Goal: Task Accomplishment & Management: Complete application form

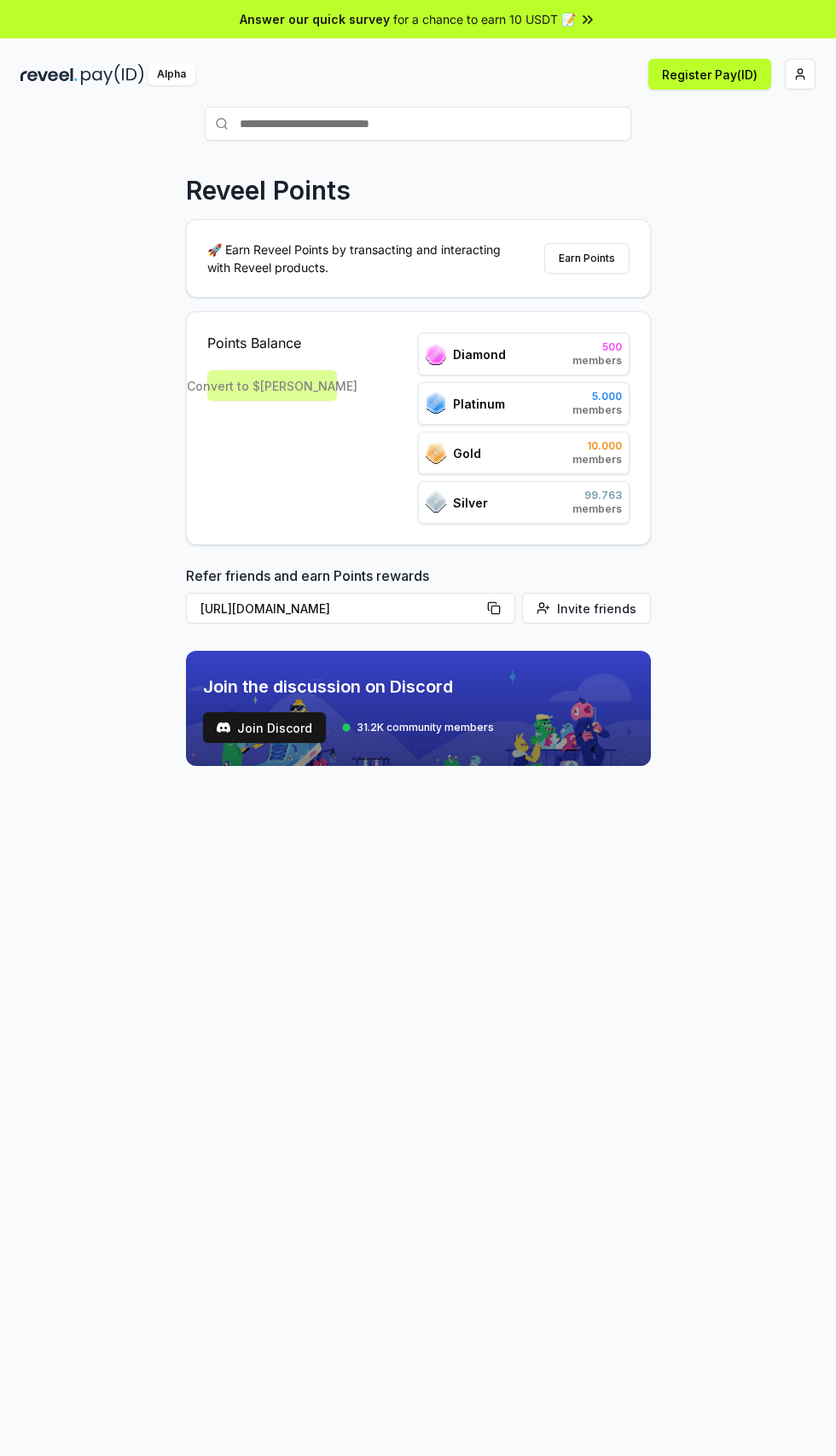
click at [809, 79] on html "Answer our quick survey for a chance to earn 10 USDT 📝 Alpha Register Pay(ID) R…" at bounding box center [418, 728] width 836 height 1456
click at [751, 158] on div "Connect Wallet" at bounding box center [720, 164] width 189 height 28
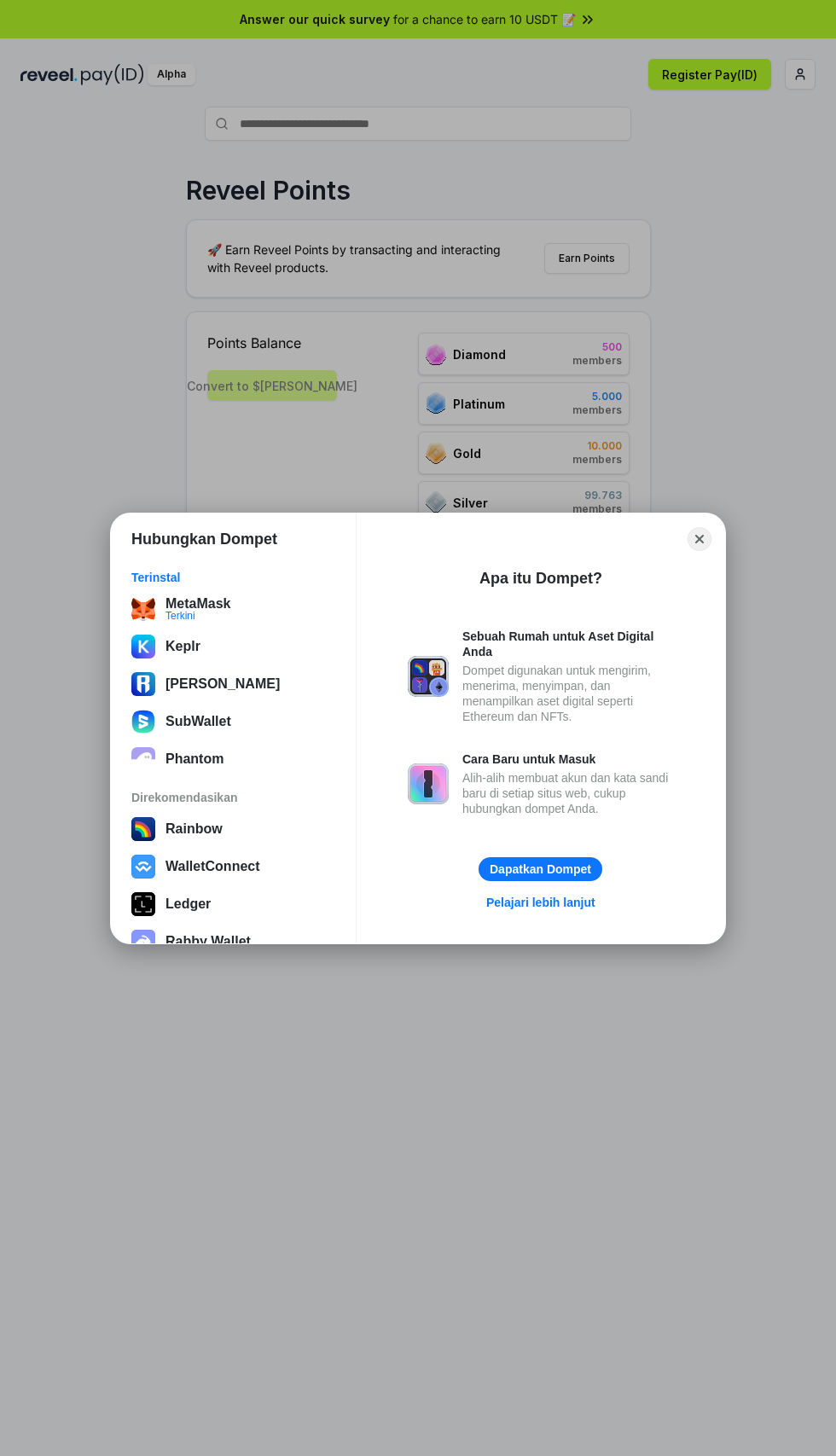
click at [267, 598] on div "MetaMask Terkini" at bounding box center [233, 608] width 203 height 24
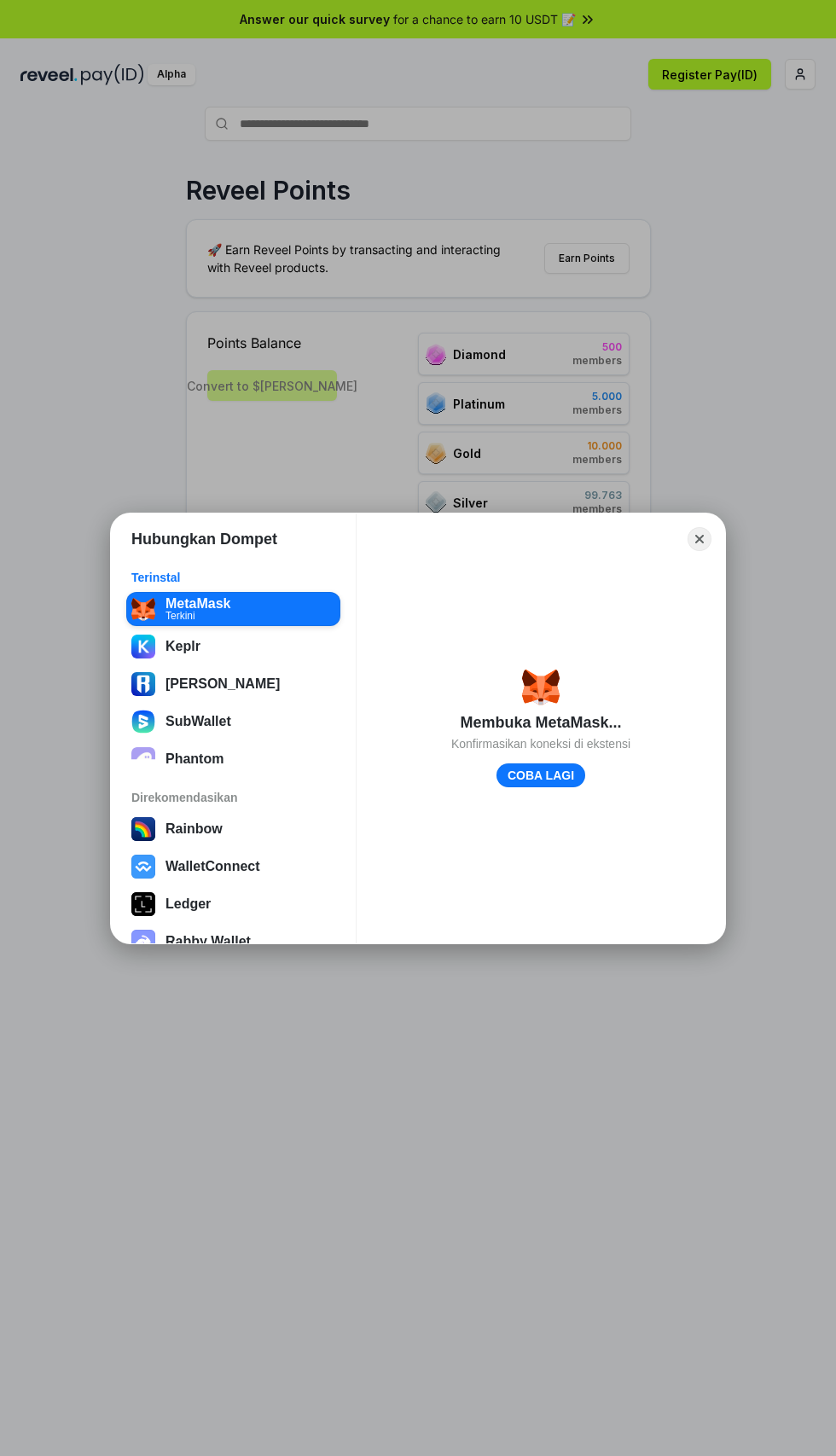
click at [699, 544] on button "Close" at bounding box center [699, 538] width 24 height 24
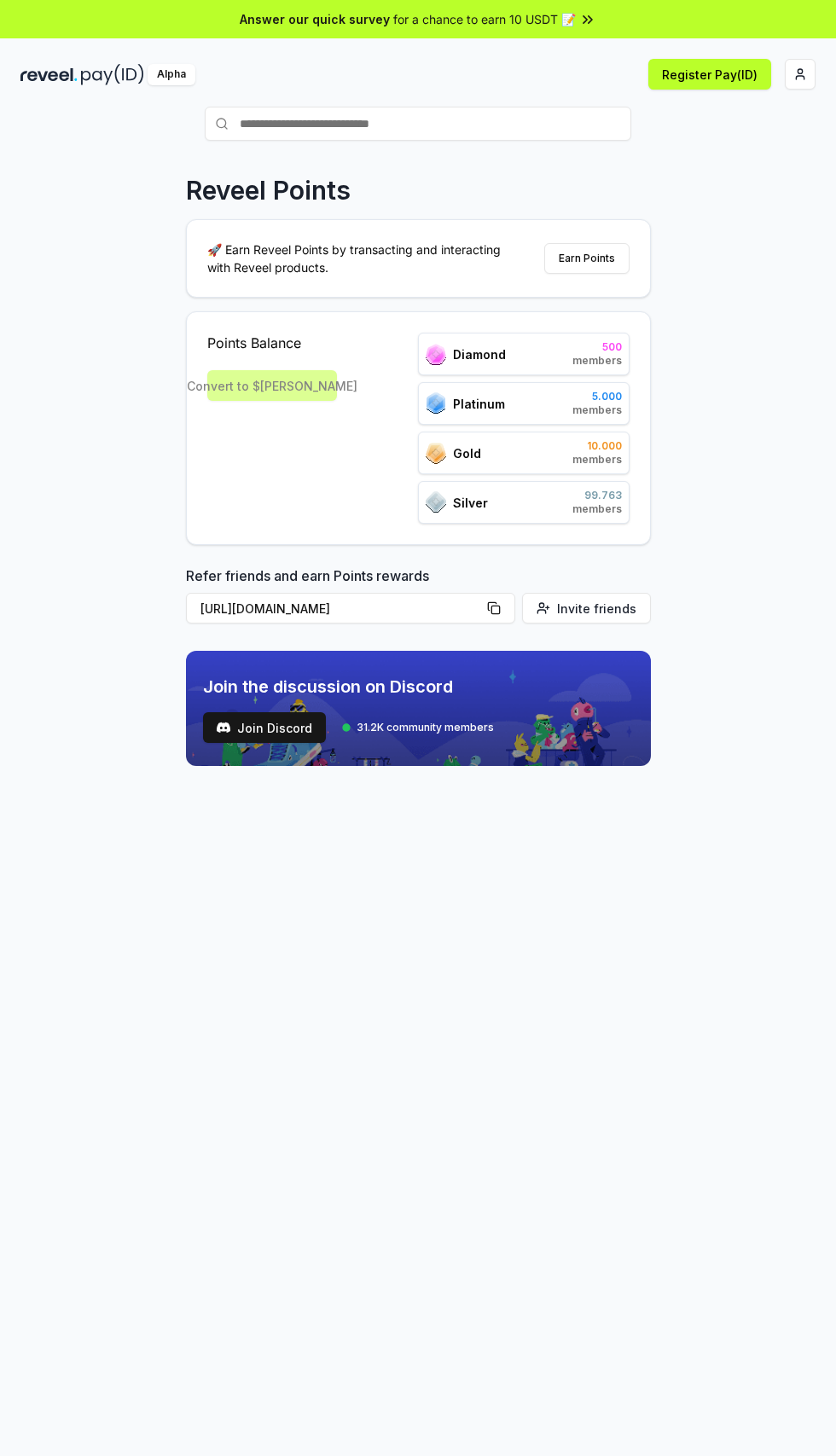
click at [704, 79] on button "Register Pay(ID)" at bounding box center [709, 74] width 123 height 30
click at [711, 73] on button "Register Pay(ID)" at bounding box center [709, 74] width 123 height 30
click at [801, 73] on html "Answer our quick survey for a chance to earn 10 USDT 📝 Alpha Register Pay(ID) R…" at bounding box center [418, 728] width 836 height 1456
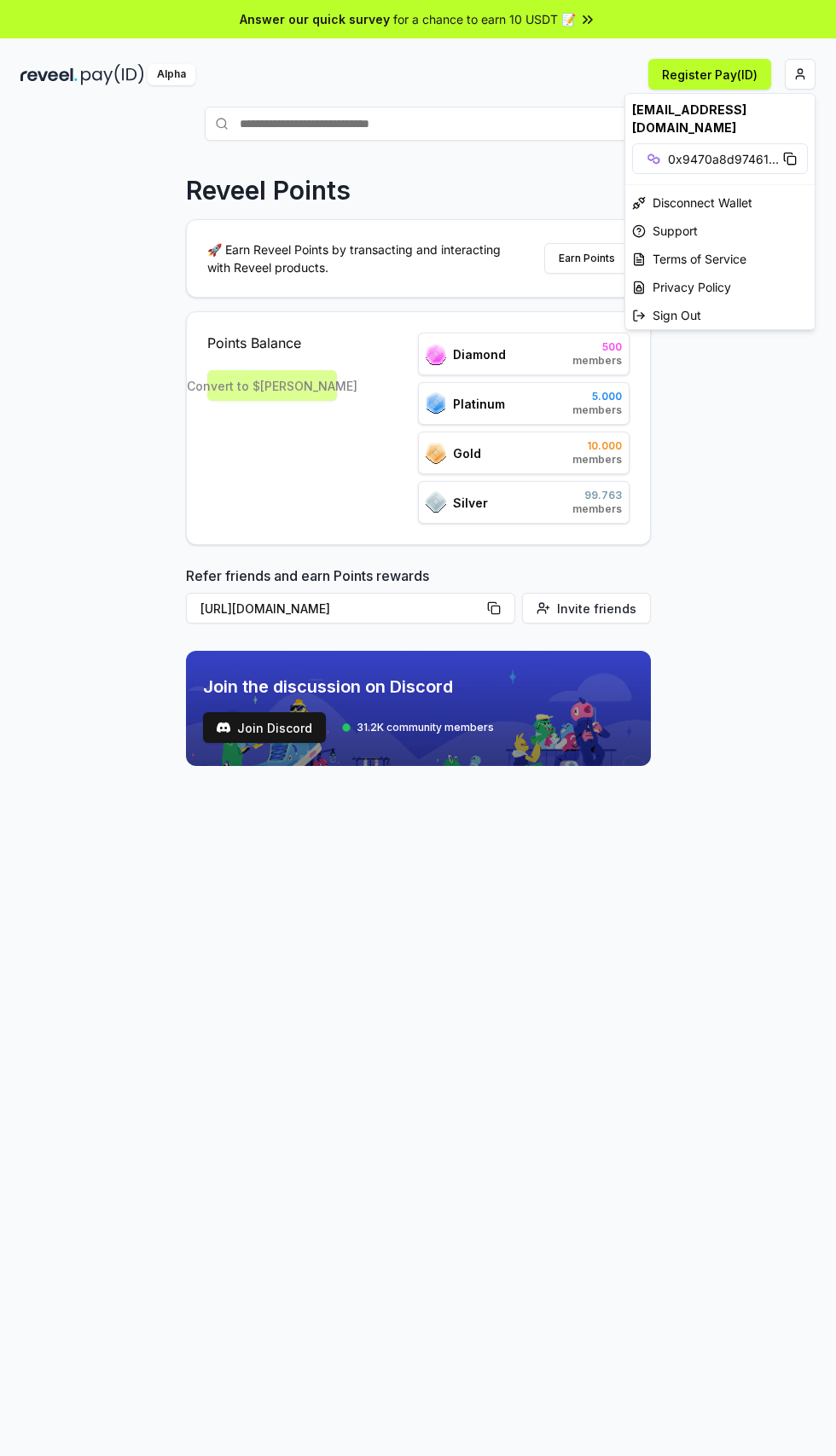
click at [749, 517] on html "Answer our quick survey for a chance to earn 10 USDT 📝 Alpha Register Pay(ID) R…" at bounding box center [418, 728] width 836 height 1456
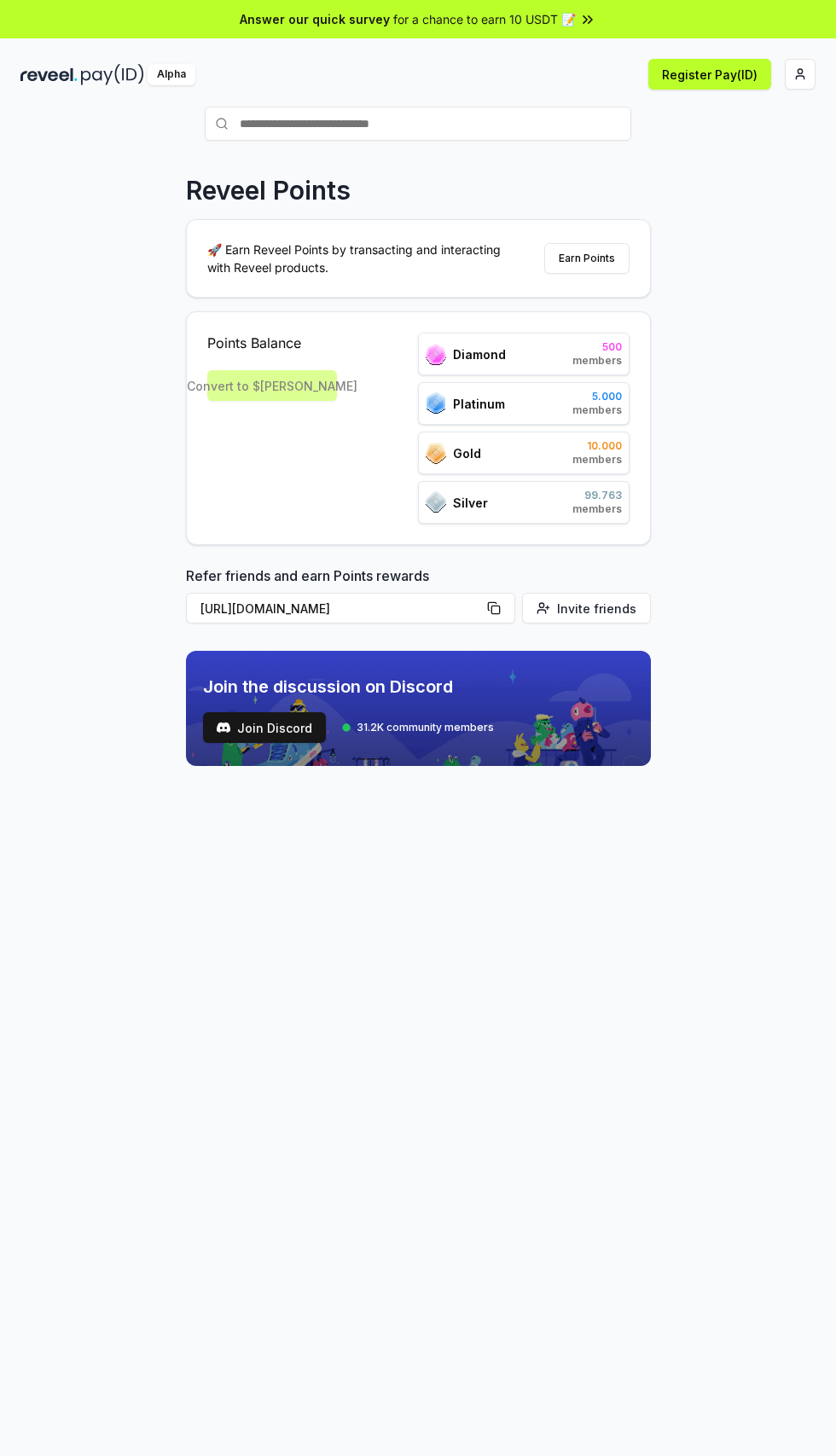
click at [799, 73] on html "Answer our quick survey for a chance to earn 10 USDT 📝 Alpha Register Pay(ID) R…" at bounding box center [418, 728] width 836 height 1456
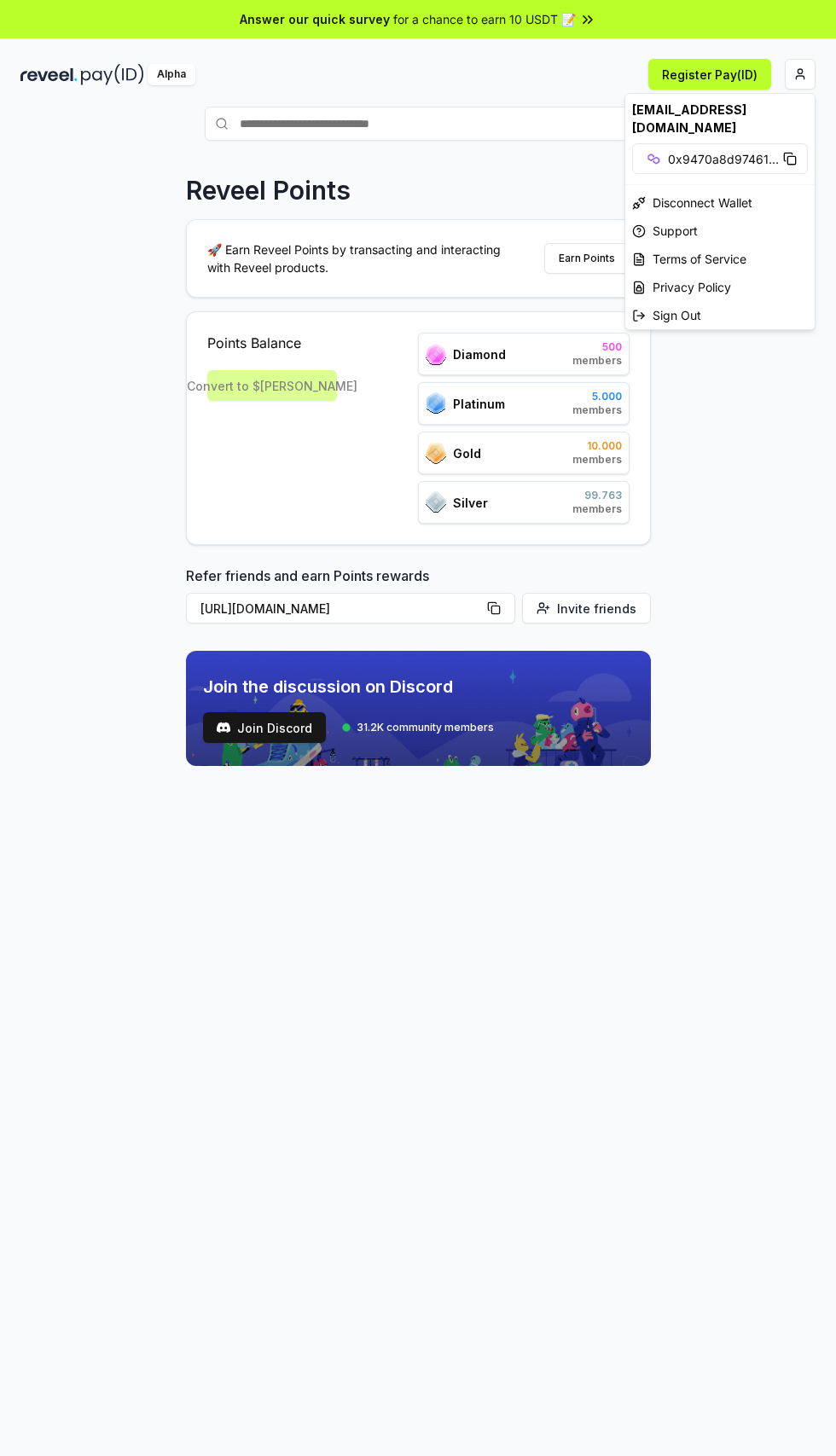
click at [557, 917] on html "Answer our quick survey for a chance to earn 10 USDT 📝 Alpha Register Pay(ID) R…" at bounding box center [418, 728] width 836 height 1456
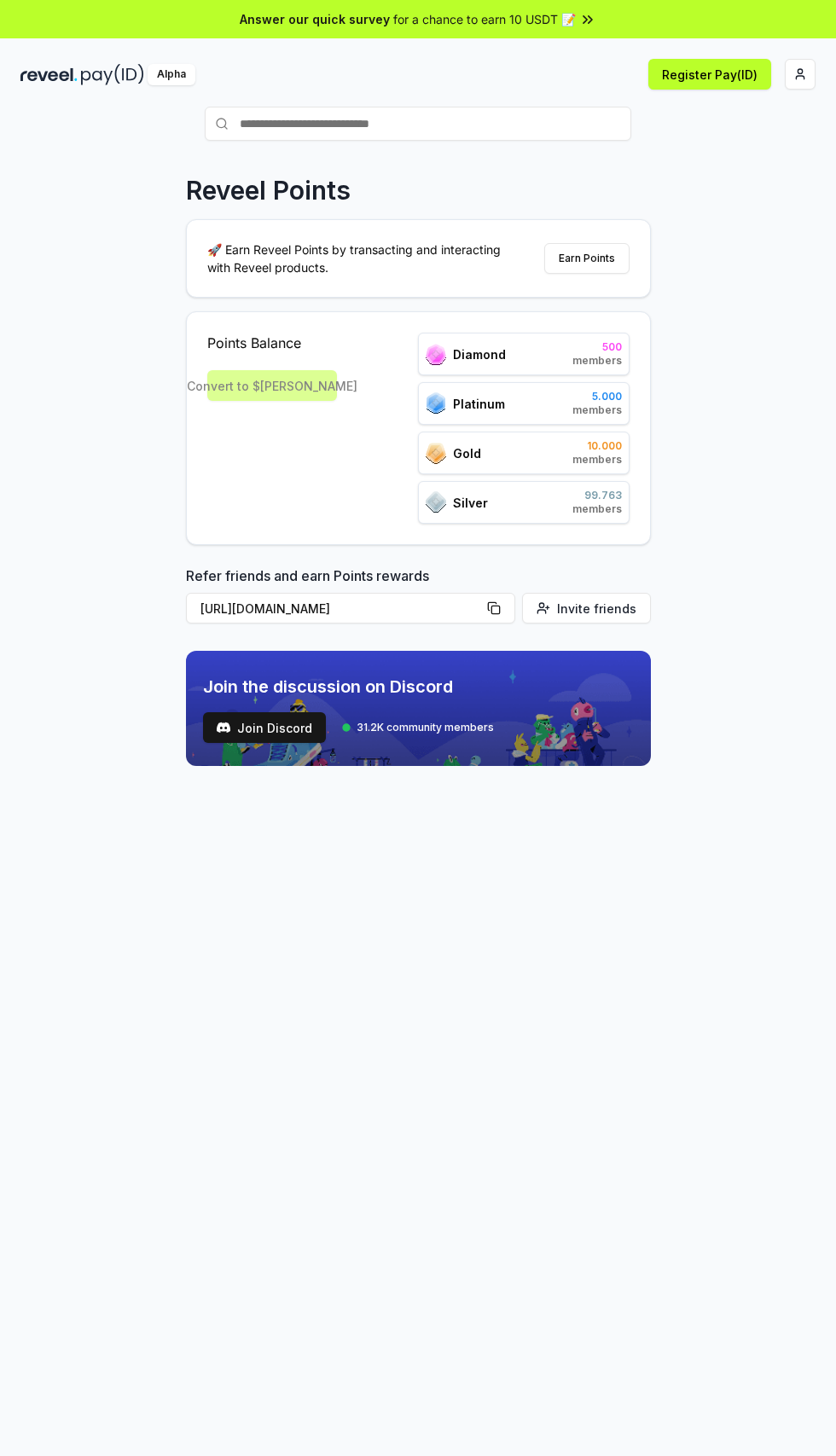
click at [711, 73] on button "Register Pay(ID)" at bounding box center [709, 74] width 123 height 30
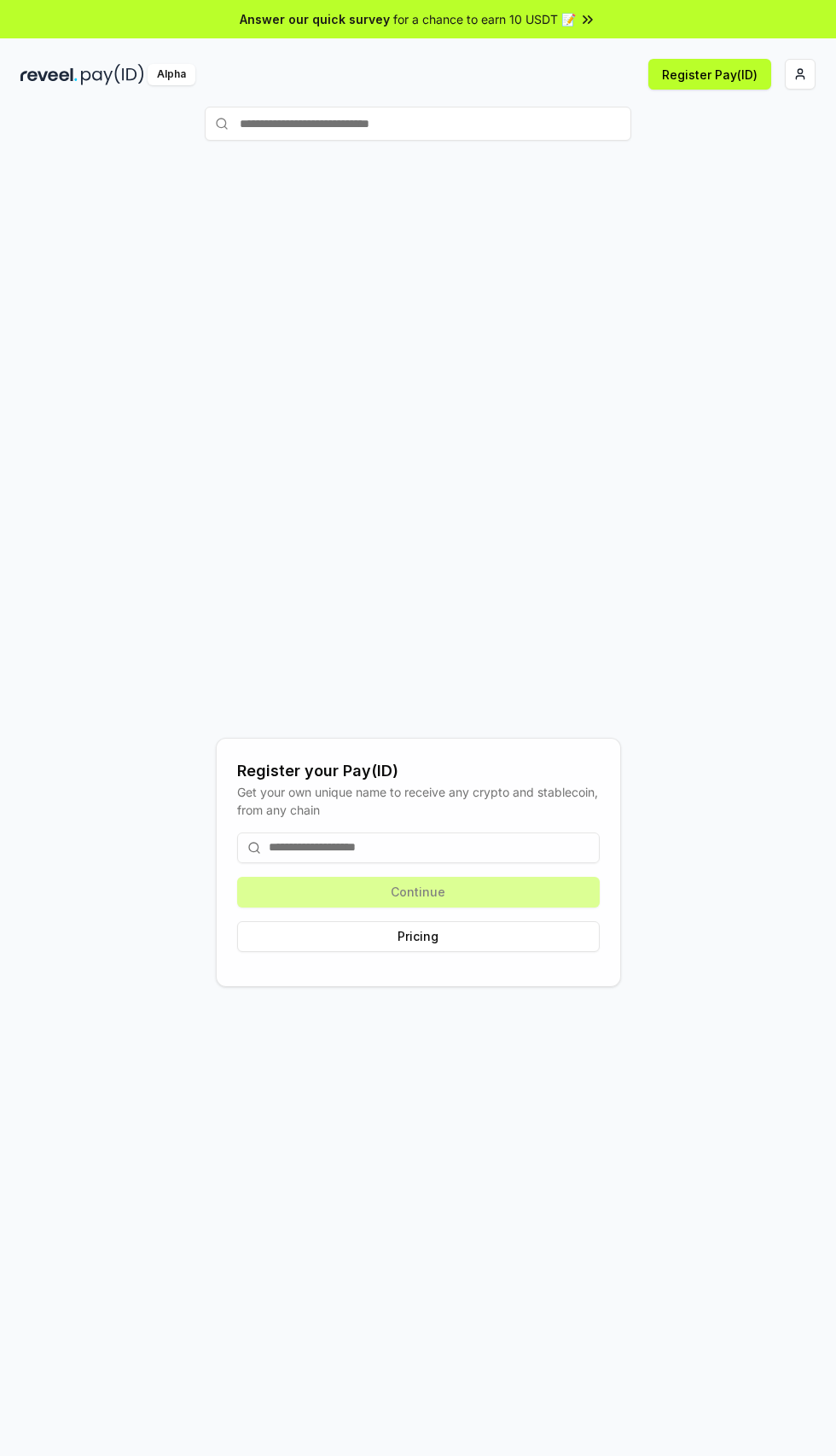
click at [486, 863] on input at bounding box center [418, 848] width 363 height 30
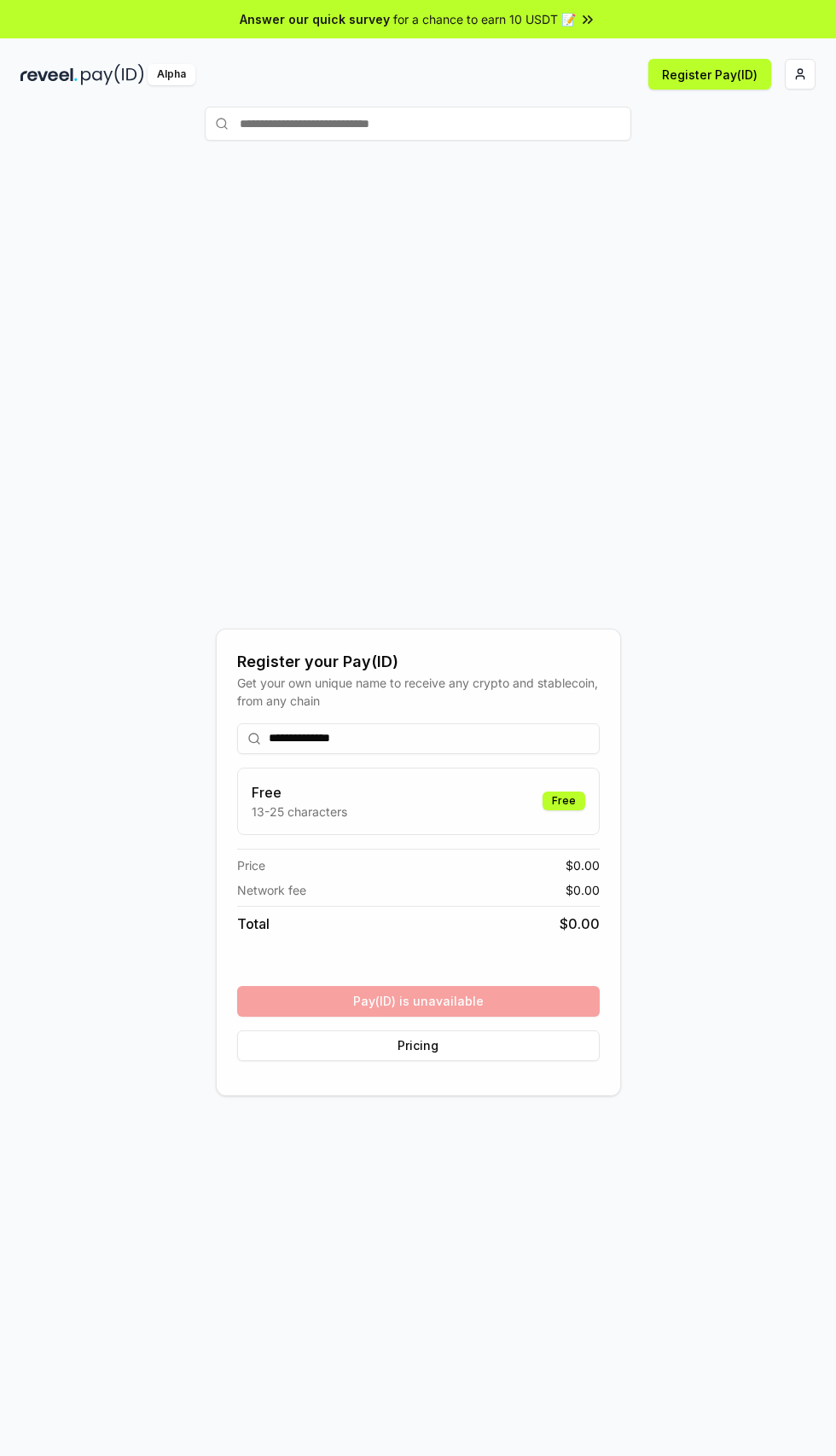
click at [799, 73] on html "**********" at bounding box center [418, 728] width 836 height 1456
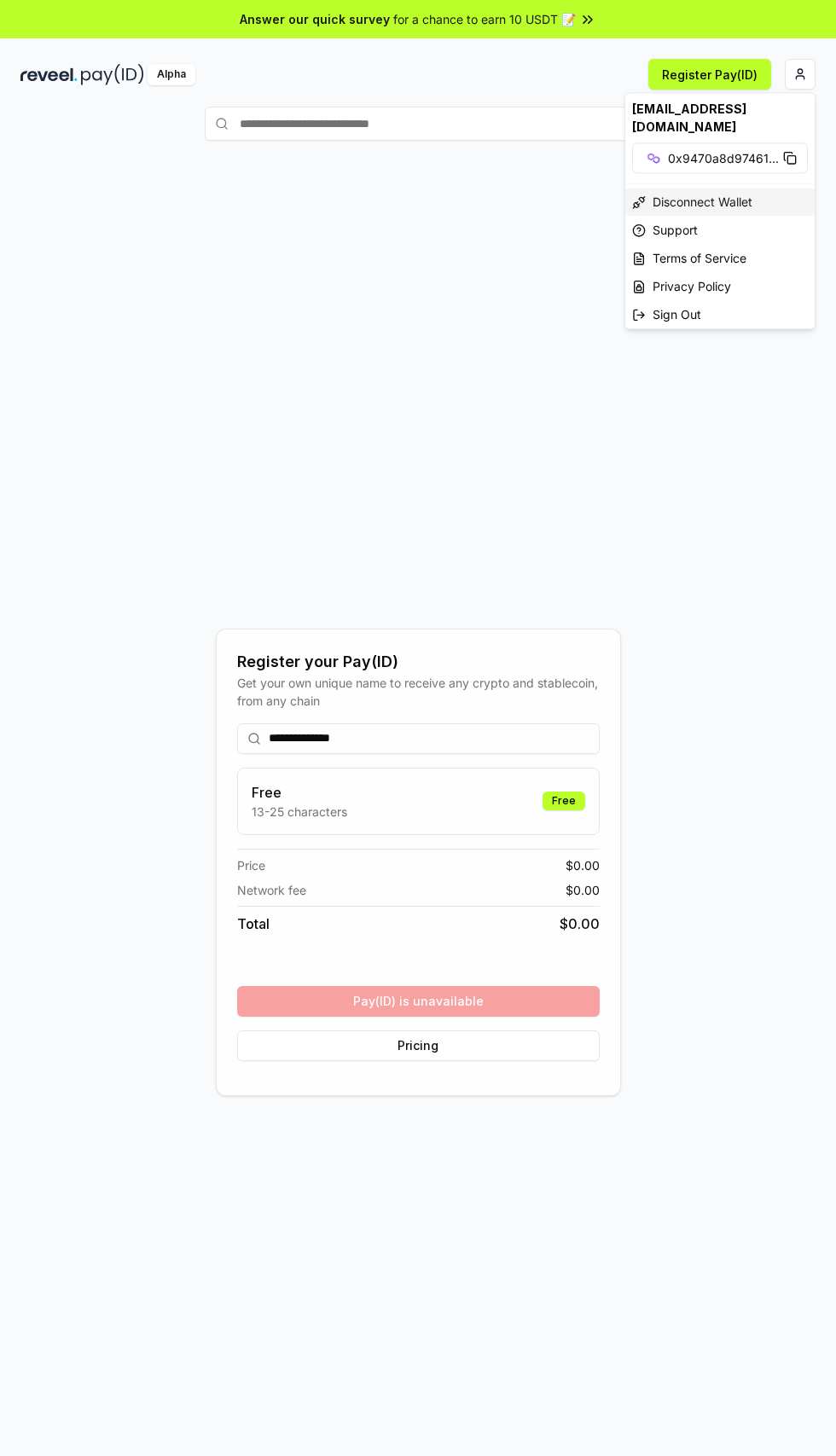
click at [754, 189] on div "Disconnect Wallet" at bounding box center [720, 201] width 189 height 28
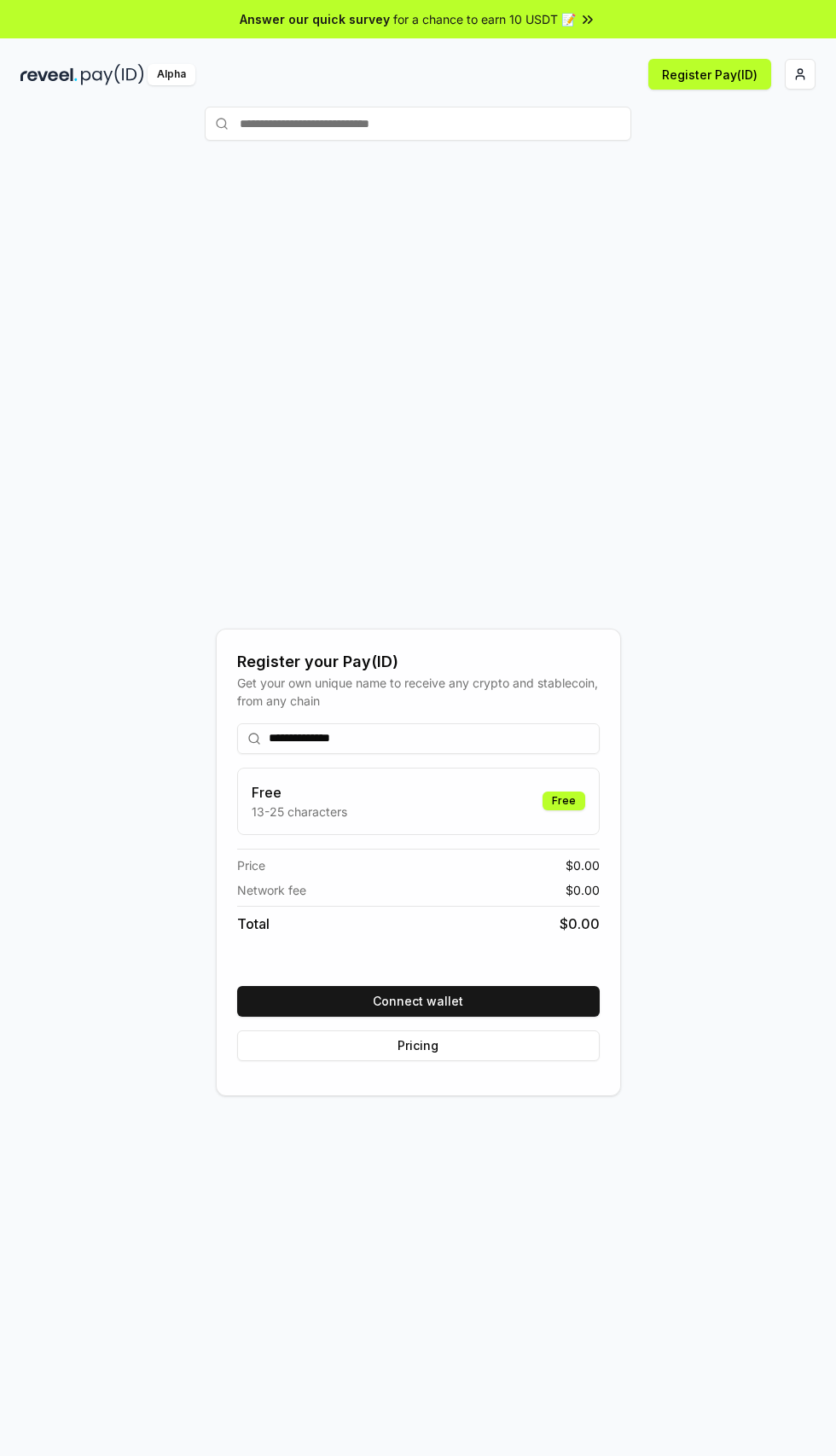
click at [455, 1017] on button "Connect wallet" at bounding box center [418, 1001] width 363 height 30
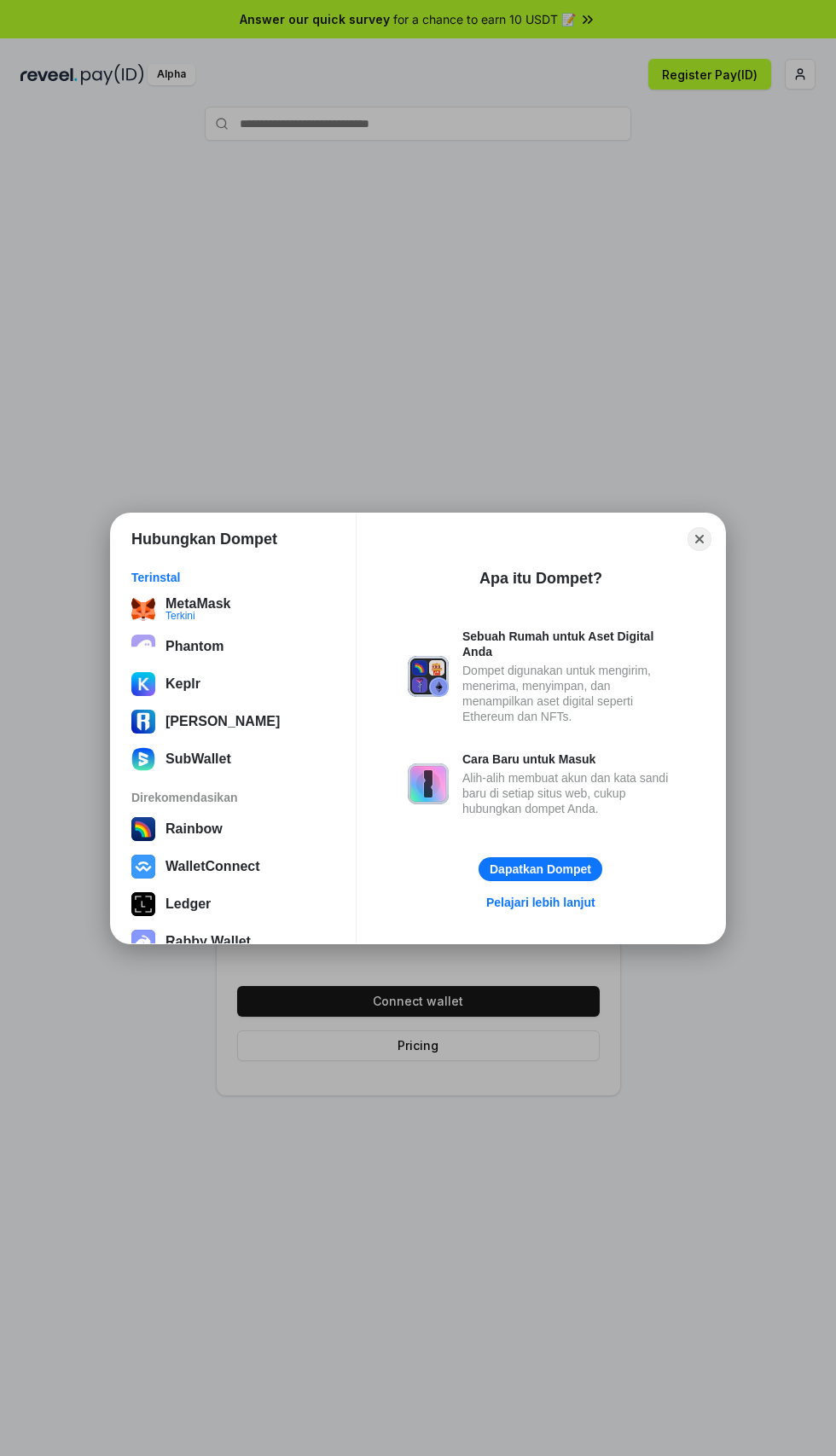
click at [261, 614] on div "MetaMask Terkini" at bounding box center [233, 608] width 203 height 24
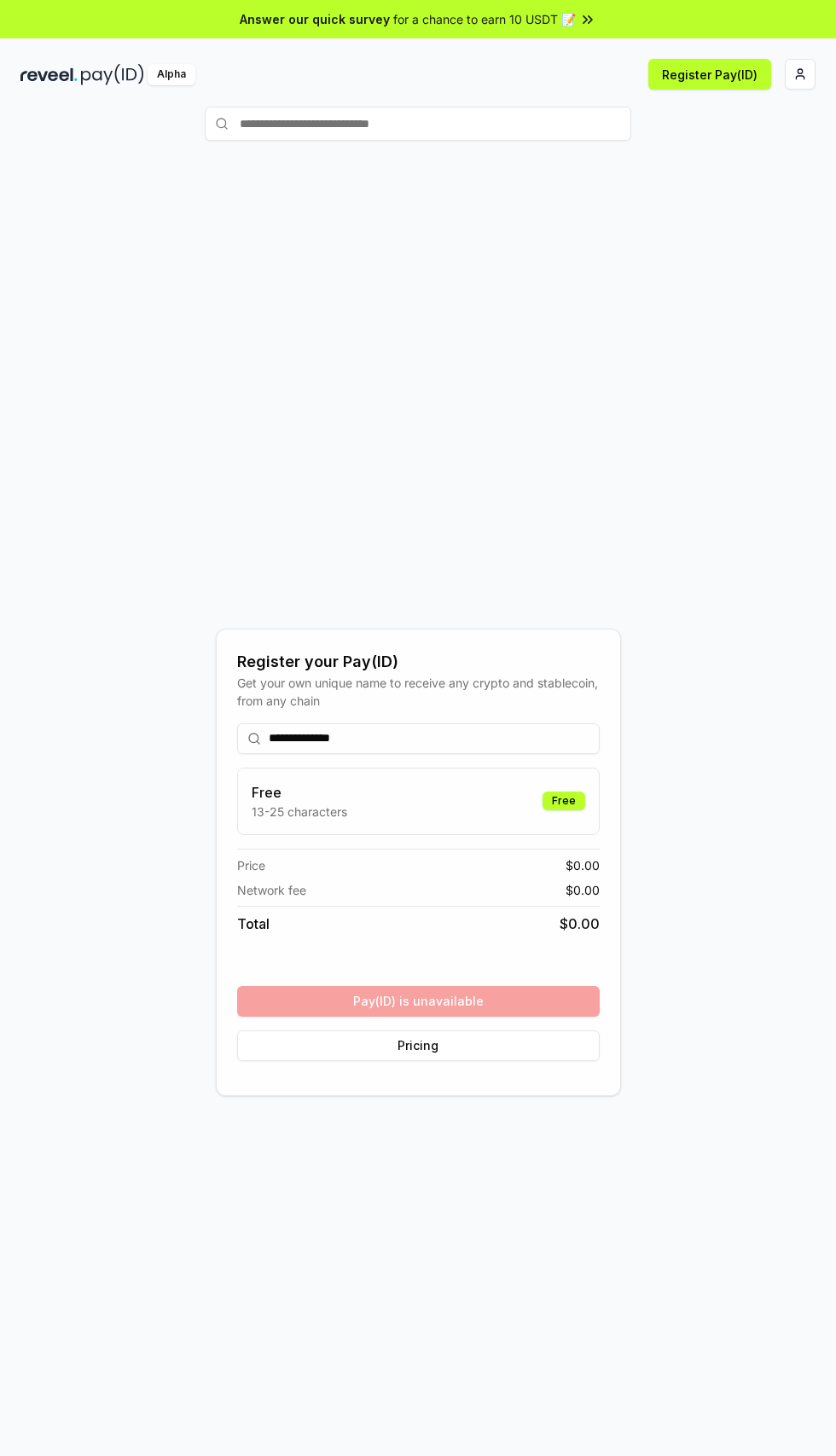
click at [799, 72] on html "**********" at bounding box center [418, 728] width 836 height 1456
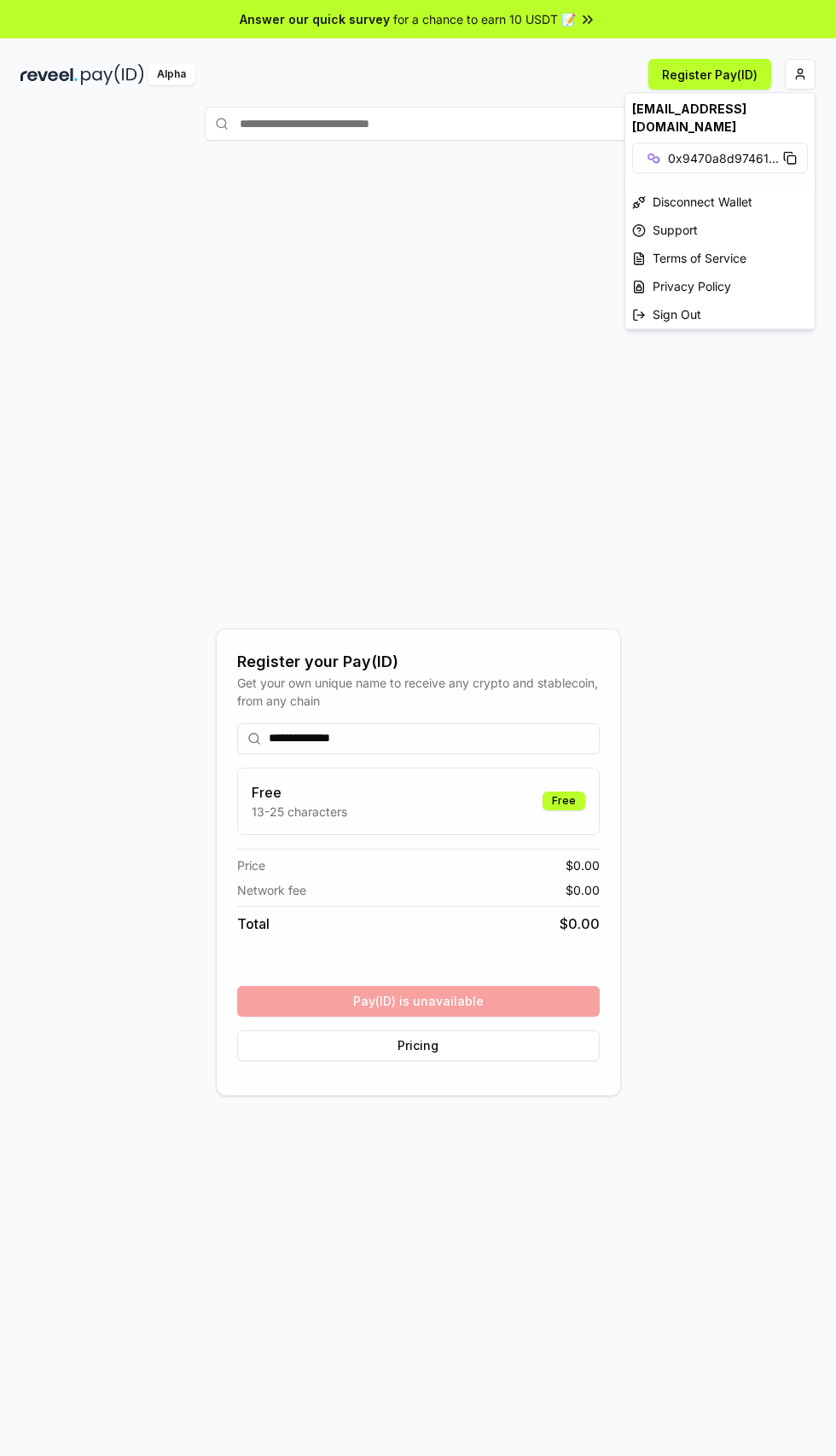
click at [56, 62] on html "**********" at bounding box center [418, 728] width 836 height 1456
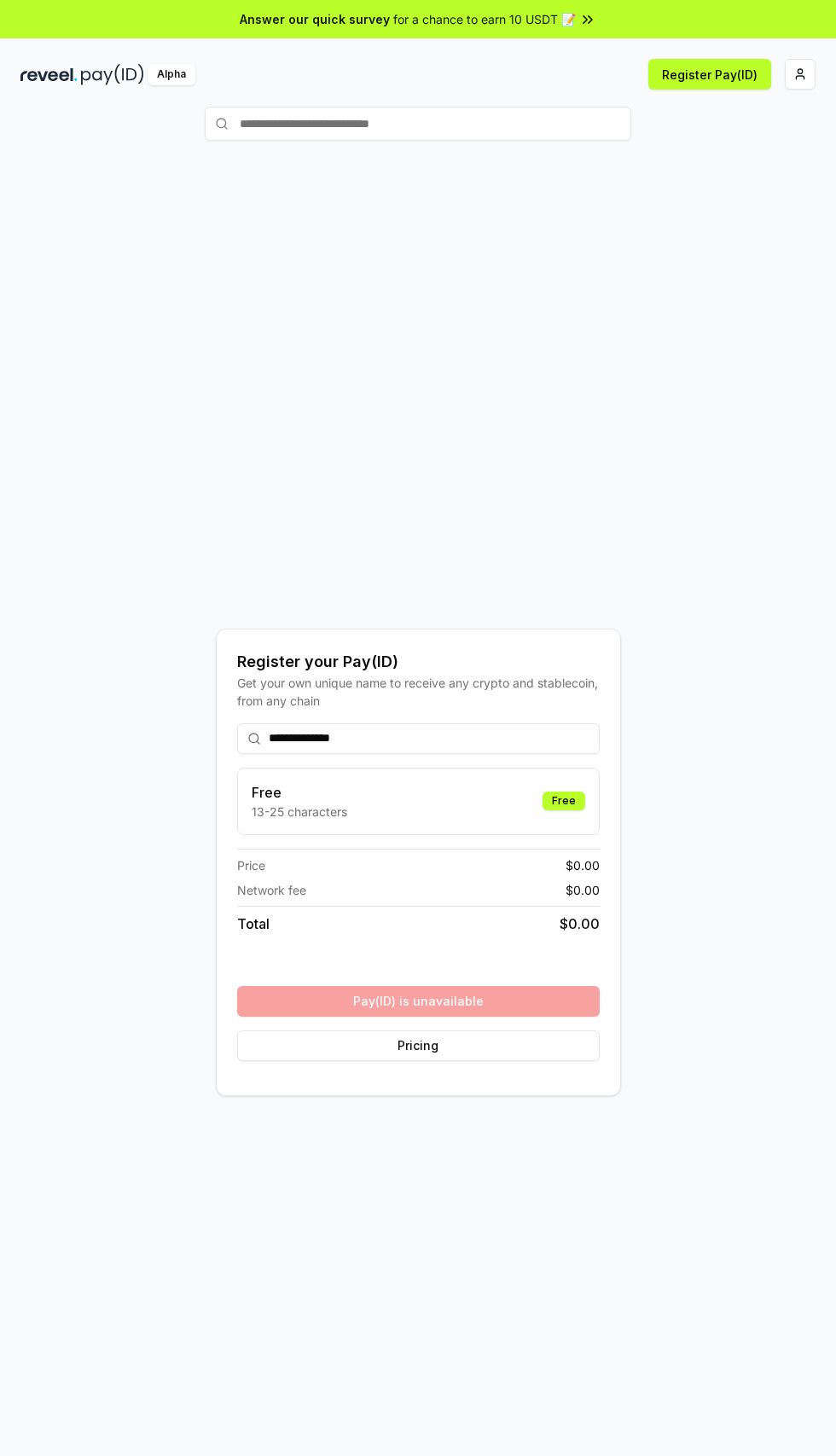
click at [99, 73] on img at bounding box center [112, 74] width 63 height 22
click at [441, 754] on input "**********" at bounding box center [418, 738] width 363 height 30
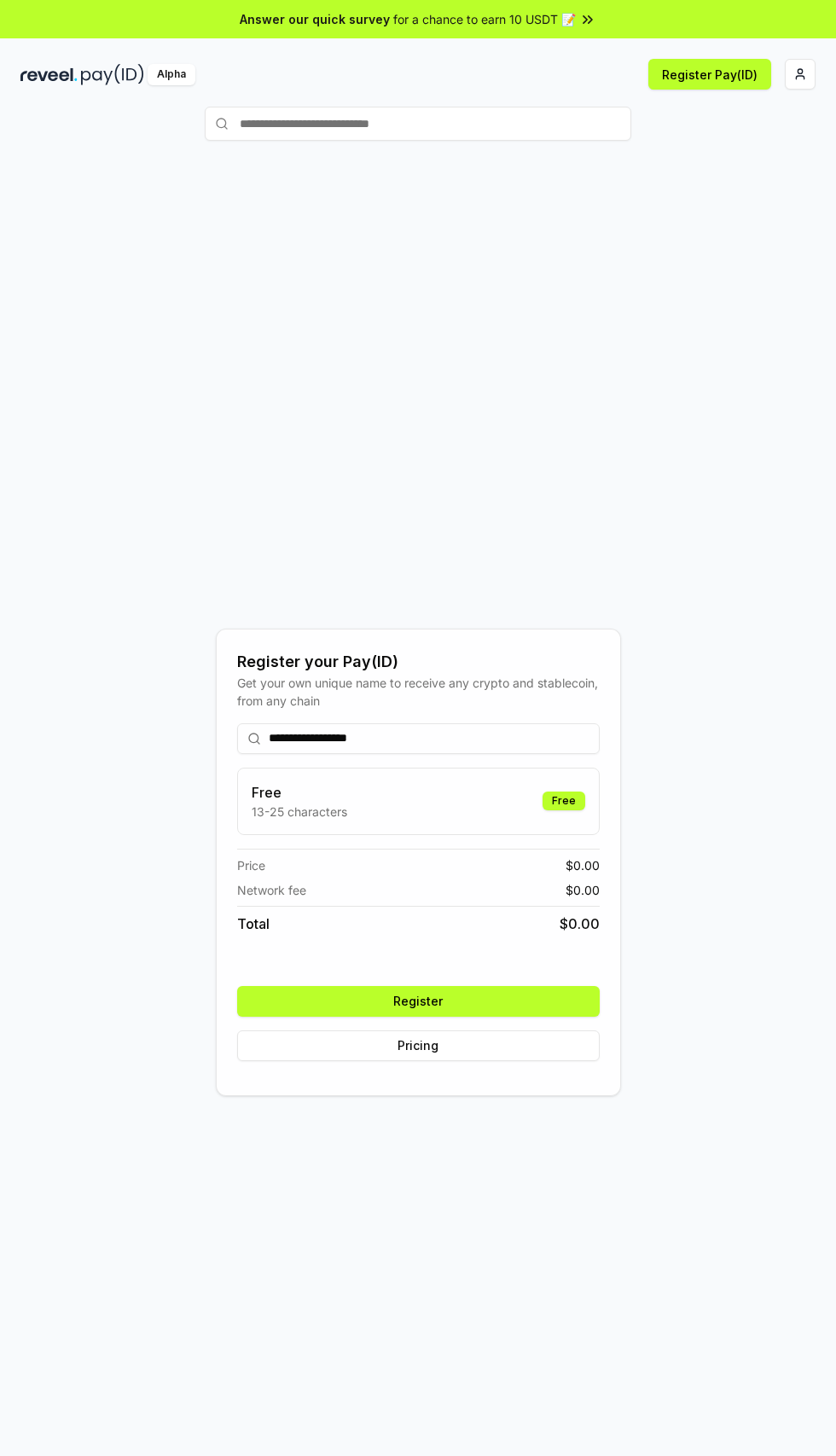
type input "**********"
click at [534, 1017] on button "Register" at bounding box center [418, 1001] width 363 height 30
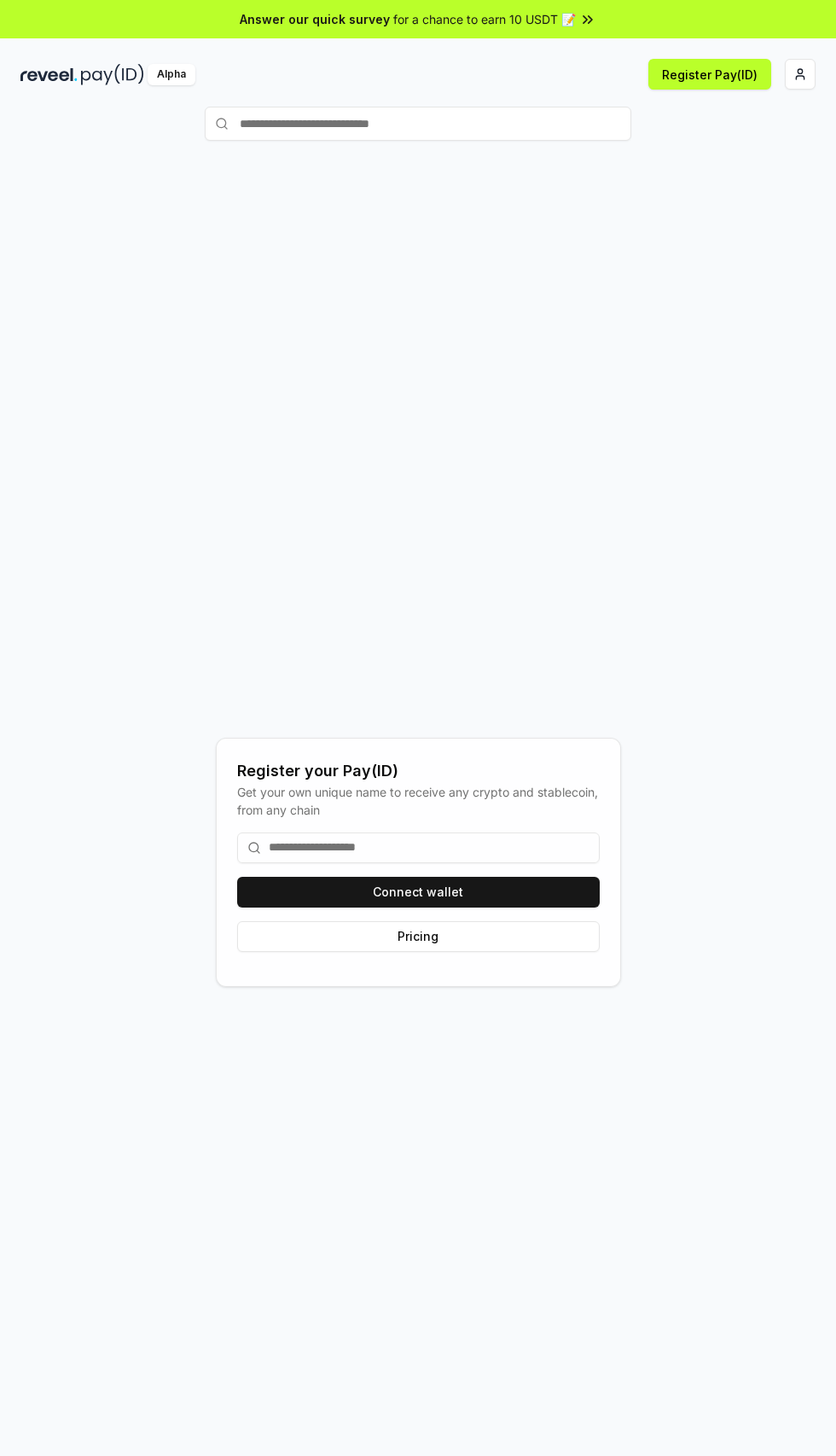
click at [483, 908] on button "Connect wallet" at bounding box center [418, 892] width 363 height 30
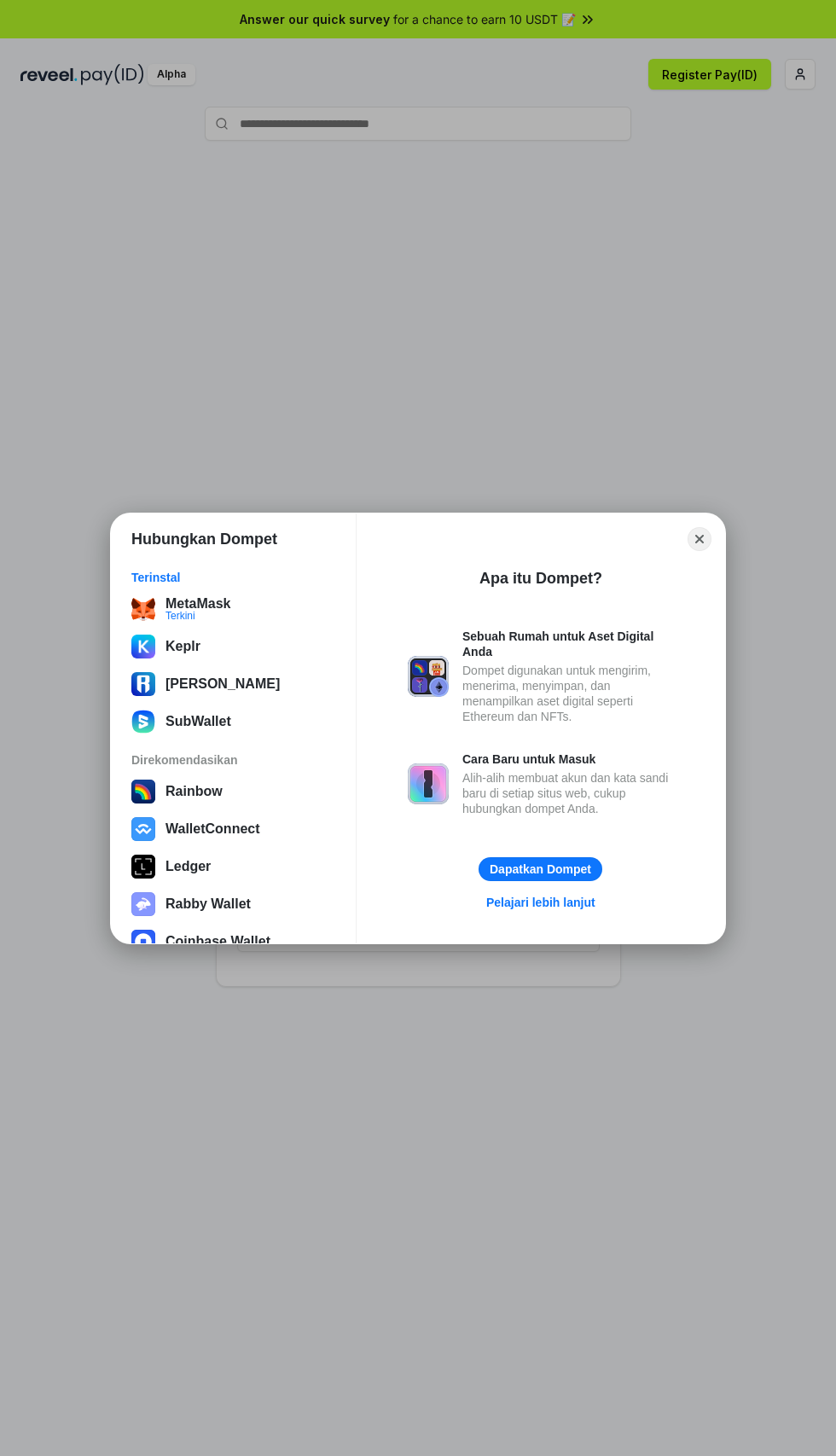
click at [292, 613] on div "MetaMask Terkini" at bounding box center [233, 608] width 203 height 24
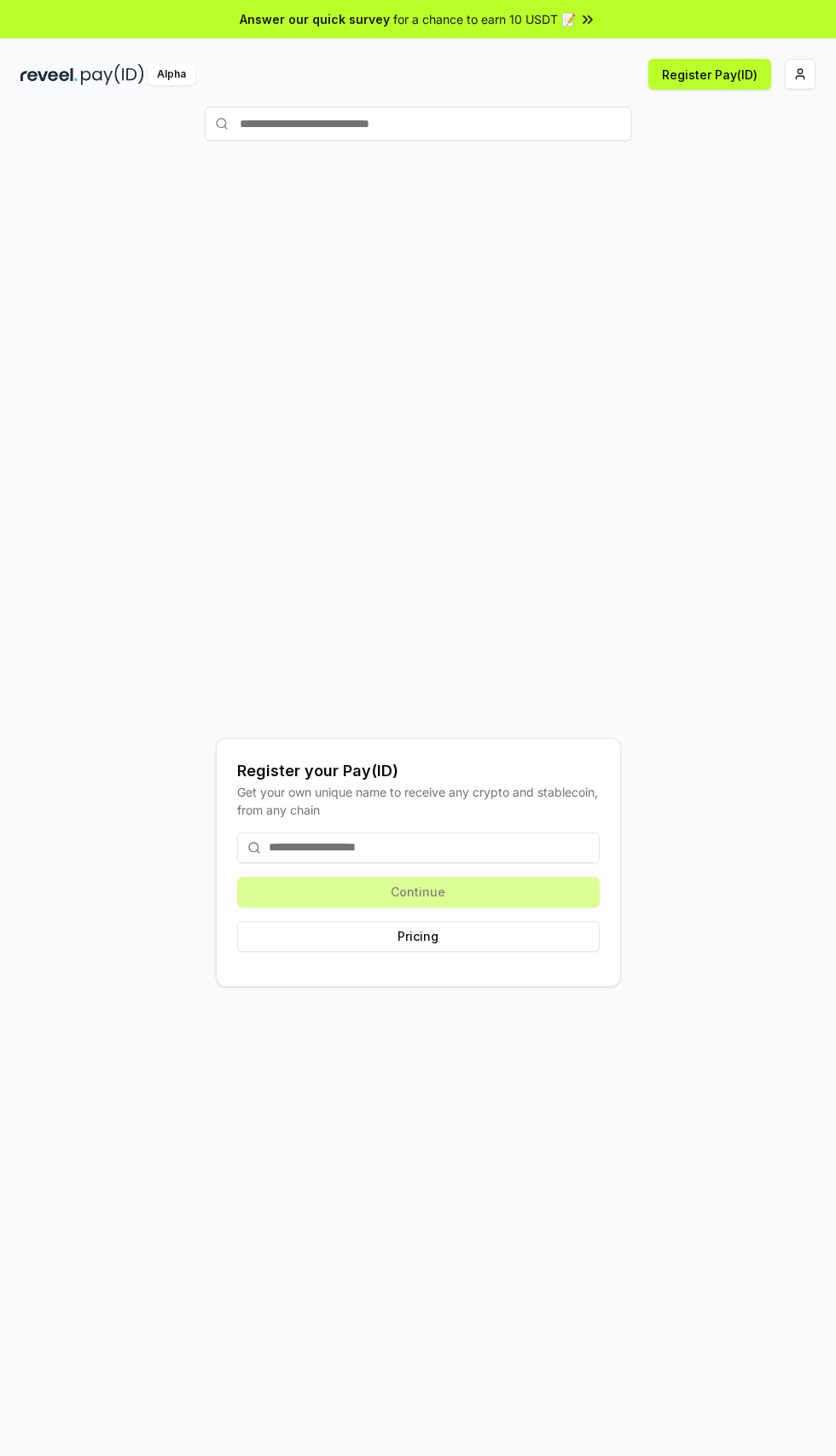
click at [569, 965] on div "Continue Pricing" at bounding box center [418, 892] width 363 height 147
click at [530, 863] on input at bounding box center [418, 848] width 363 height 30
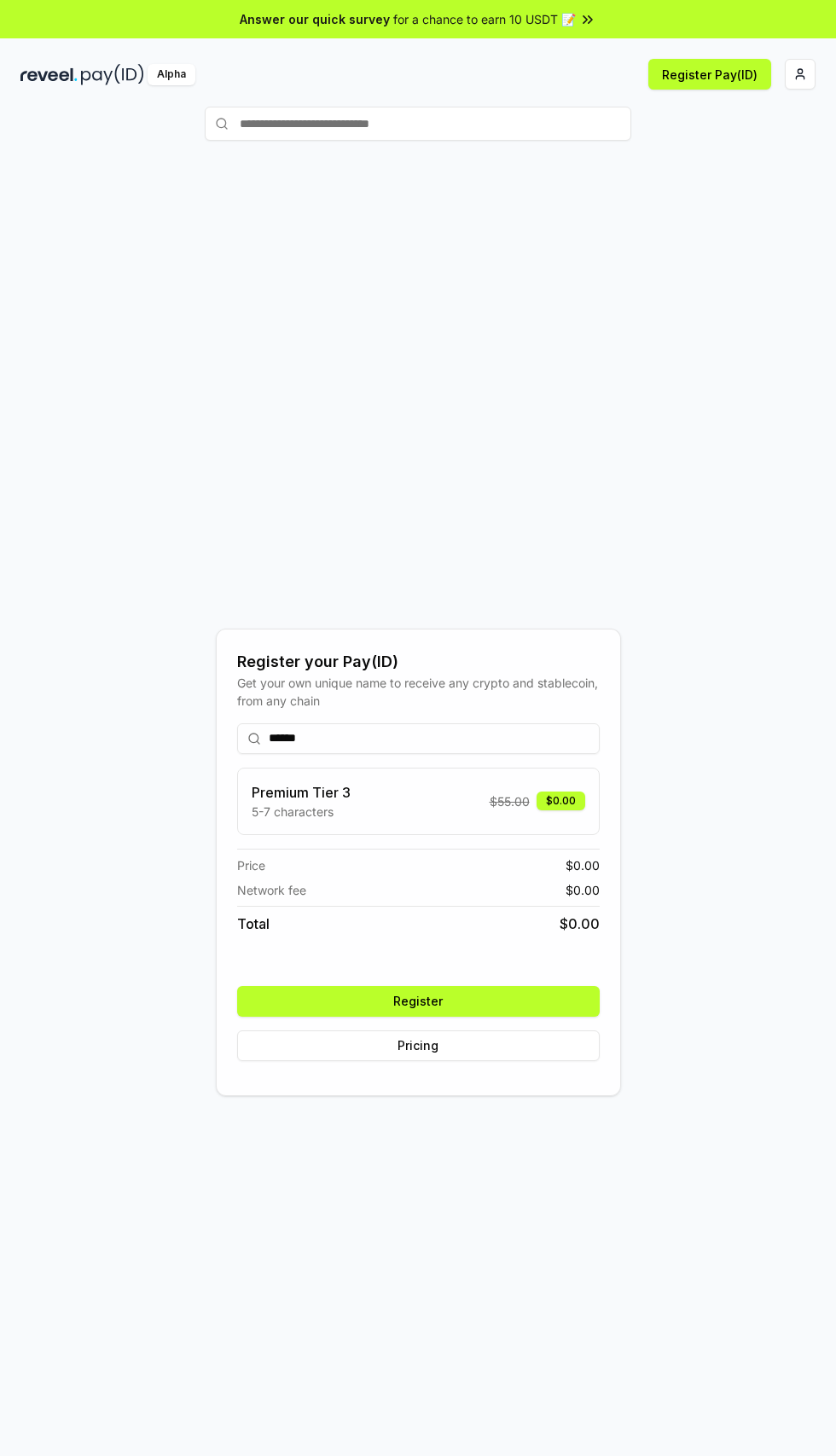
type input "******"
click at [548, 1017] on button "Register" at bounding box center [418, 1001] width 363 height 30
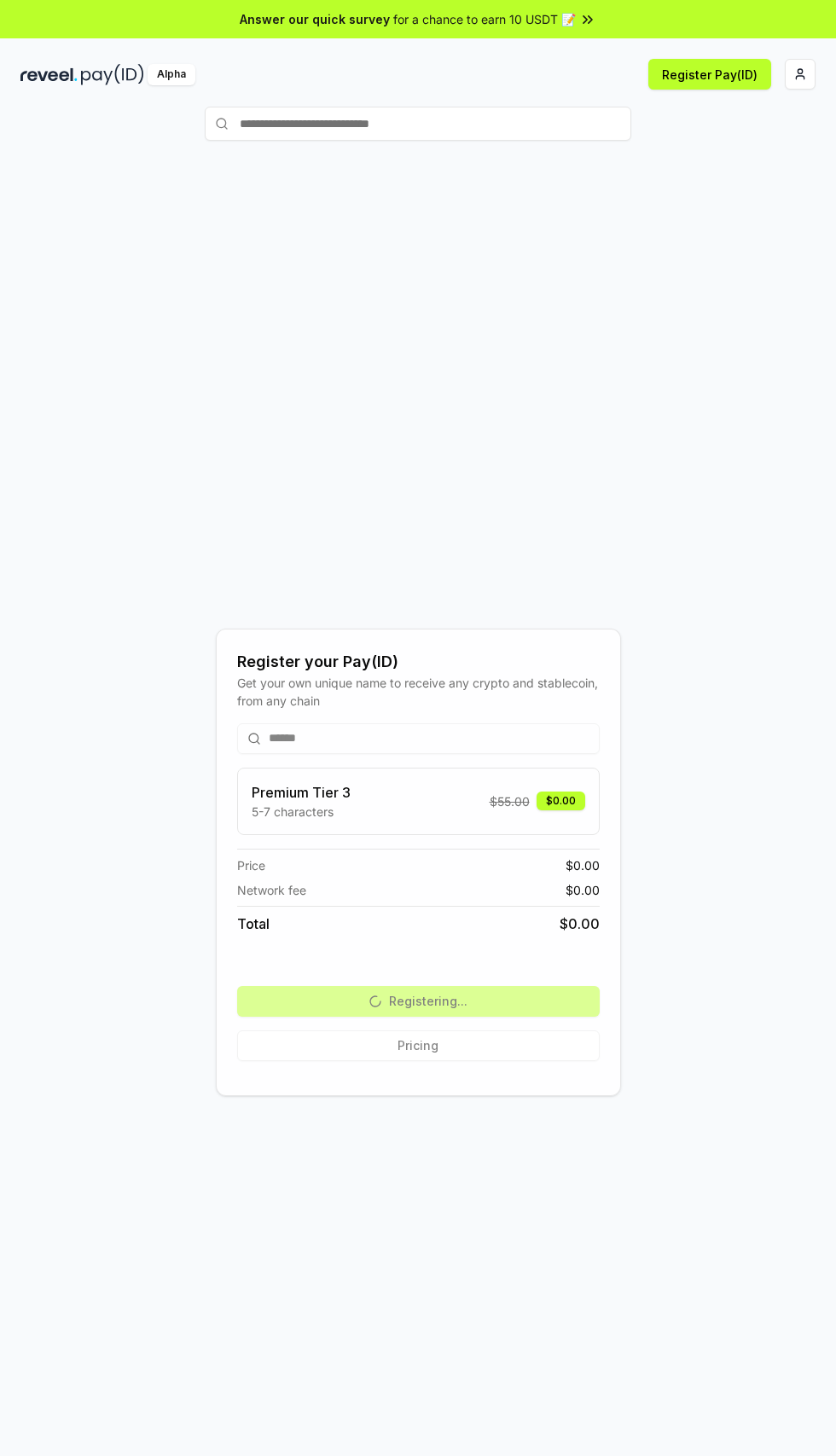
click at [799, 73] on html "Answer our quick survey for a chance to earn 10 USDT 📝 Alpha Register Pay(ID) R…" at bounding box center [418, 728] width 836 height 1456
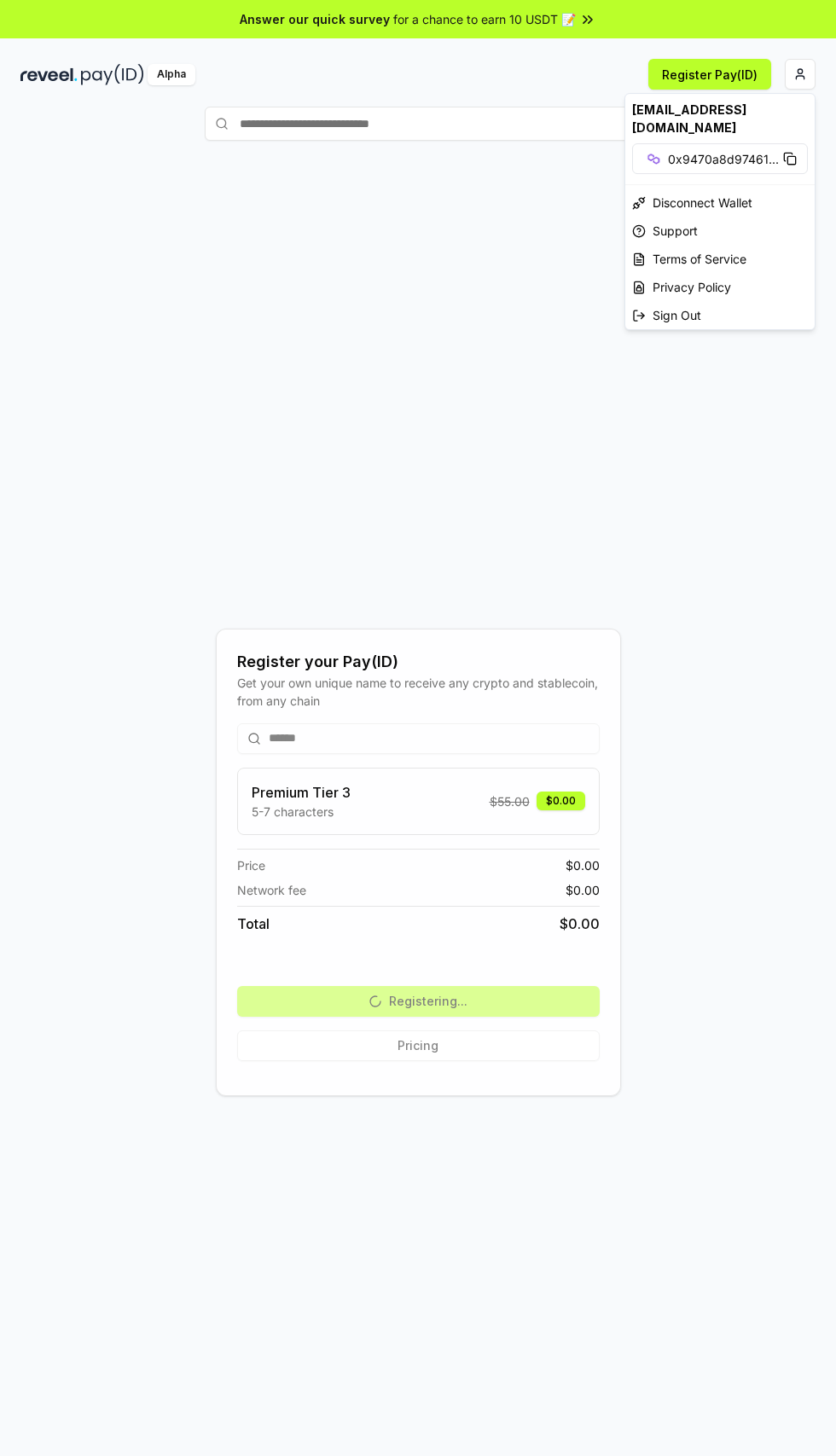
click at [703, 106] on div "[EMAIL_ADDRESS][DOMAIN_NAME]" at bounding box center [720, 118] width 189 height 49
click at [696, 151] on span "0x9470a8d97461 ..." at bounding box center [723, 159] width 111 height 18
click at [479, 501] on html "Answer our quick survey for a chance to earn 10 USDT 📝 Alpha Register Pay(ID) R…" at bounding box center [418, 728] width 836 height 1456
